Goal: Check status: Check status

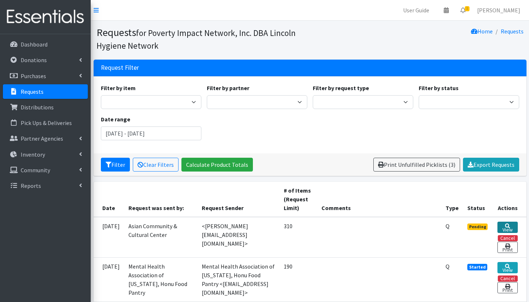
click at [507, 224] on icon at bounding box center [507, 225] width 5 height 5
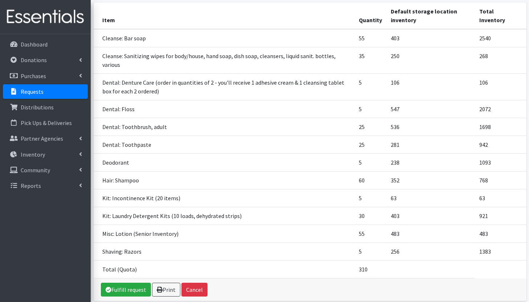
scroll to position [102, 0]
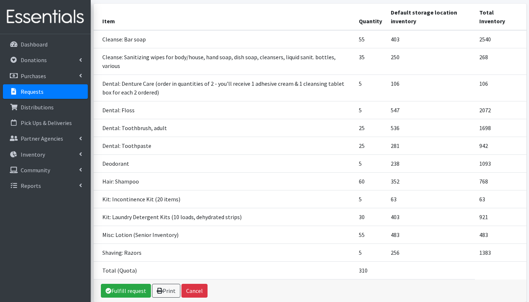
click at [367, 47] on td "55" at bounding box center [371, 39] width 32 height 18
click at [379, 95] on td "5" at bounding box center [371, 87] width 32 height 26
